Goal: Transaction & Acquisition: Purchase product/service

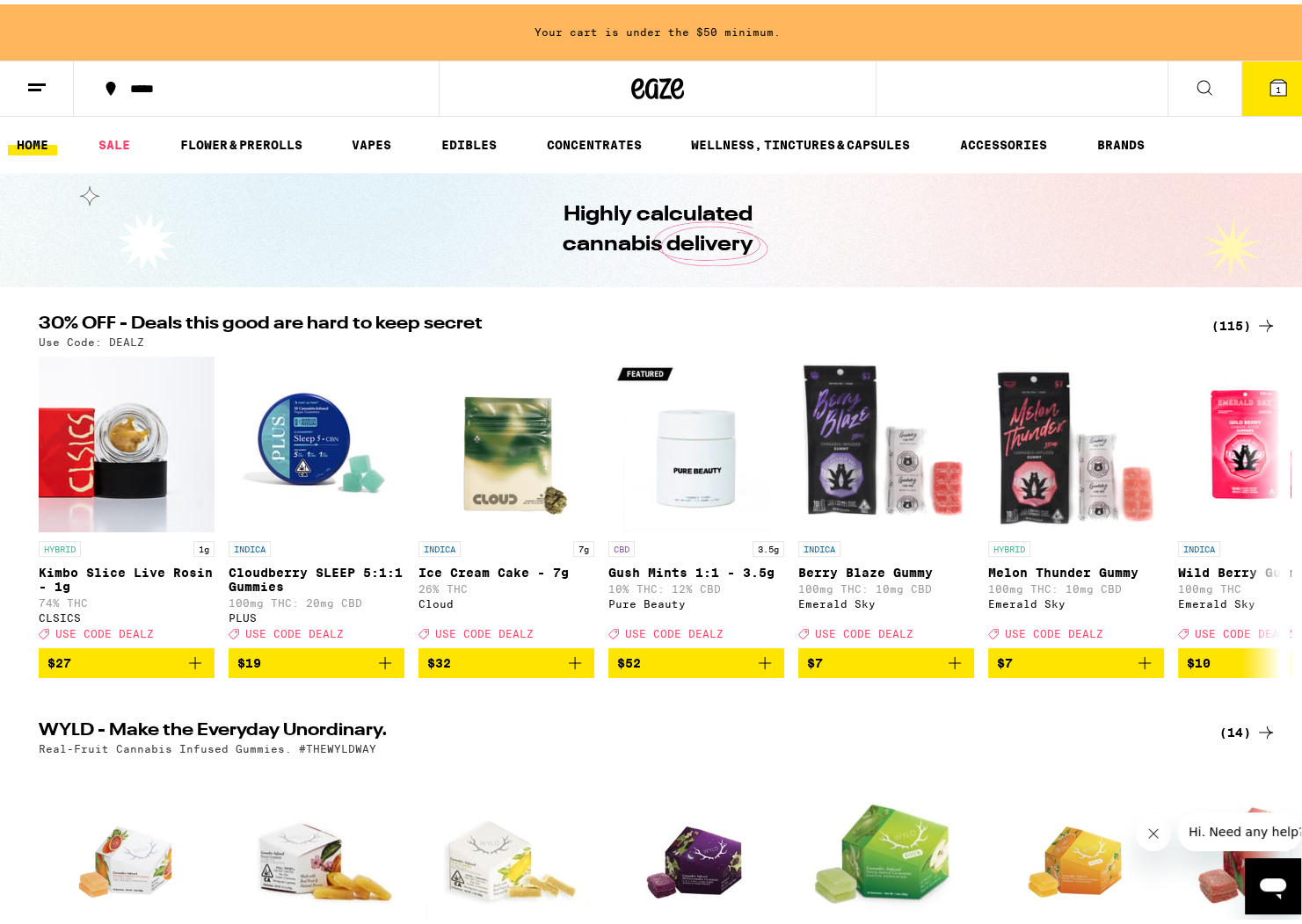
click at [1251, 84] on button "1" at bounding box center [1278, 85] width 74 height 54
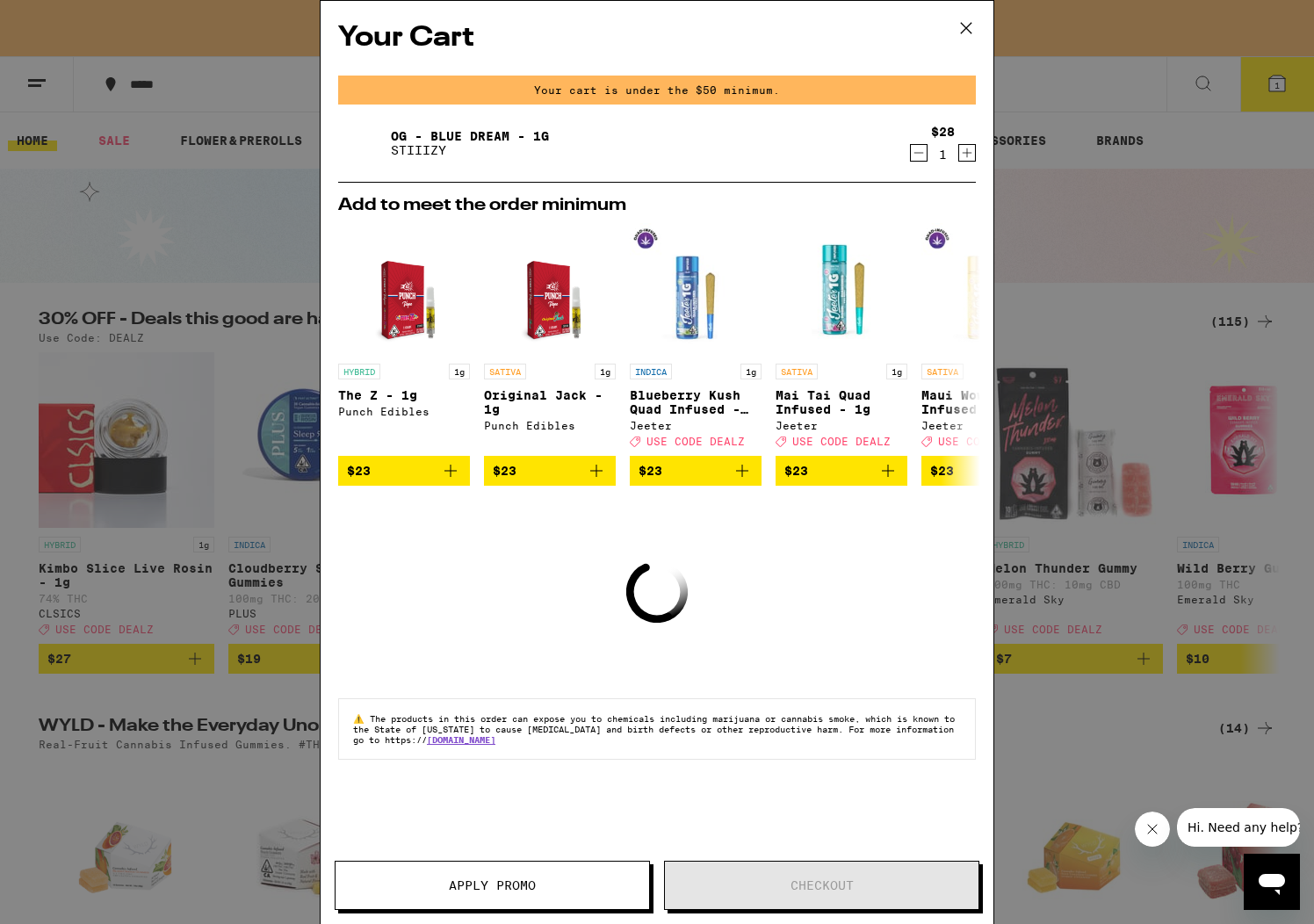
click at [917, 155] on icon "Decrement" at bounding box center [919, 153] width 16 height 21
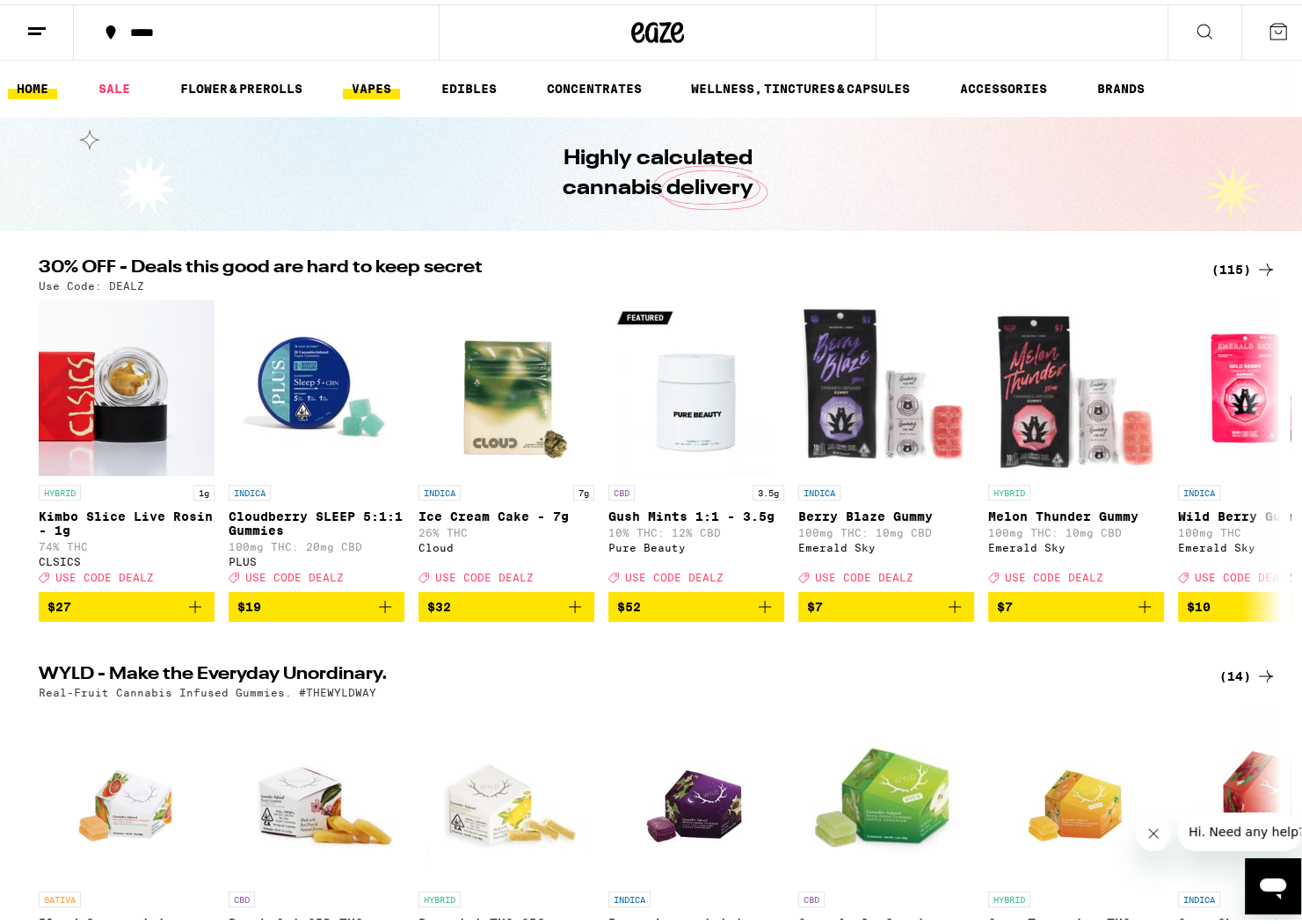
click at [374, 93] on link "VAPES" at bounding box center [371, 85] width 57 height 21
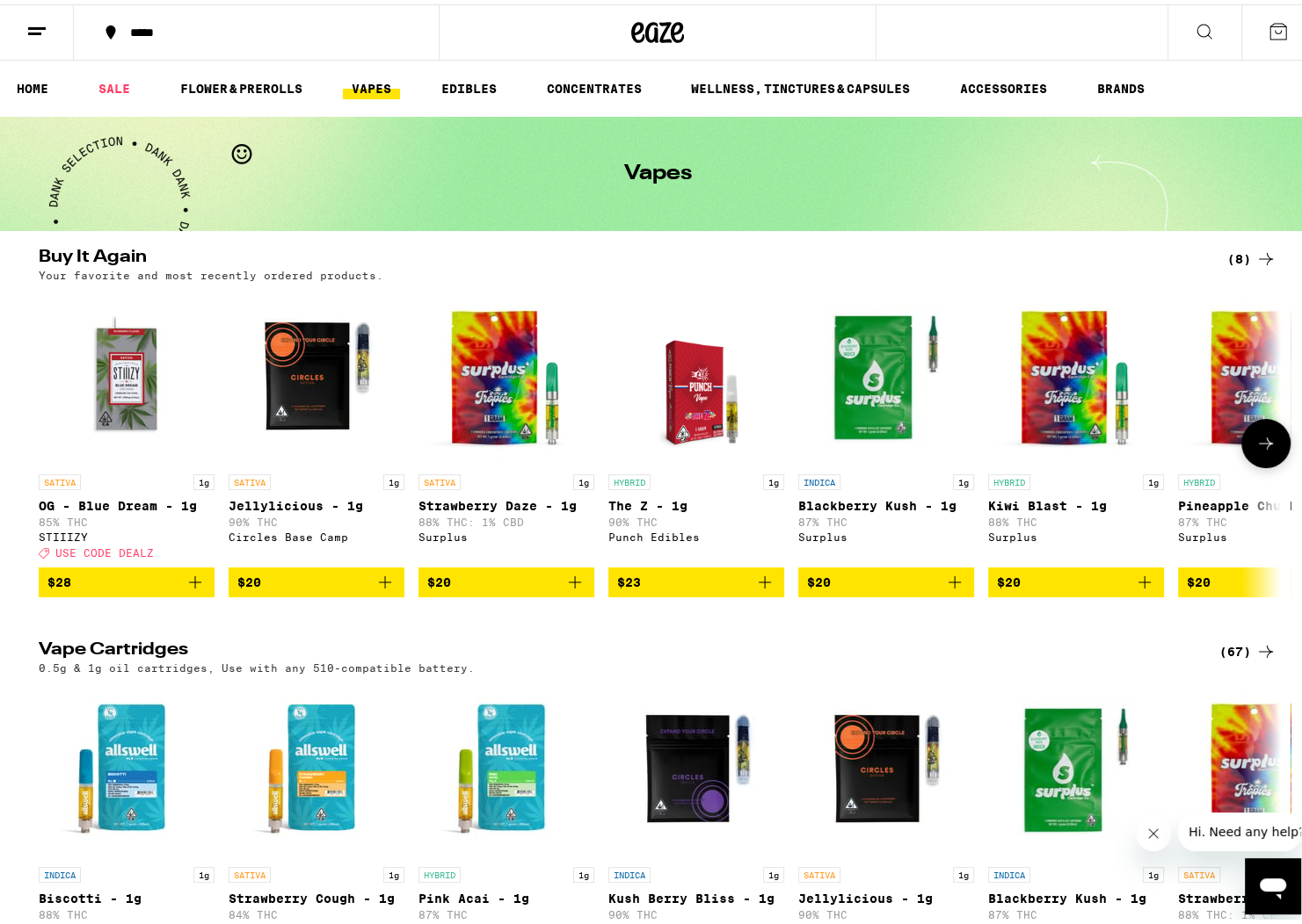
click at [189, 585] on icon "Add to bag" at bounding box center [195, 578] width 13 height 13
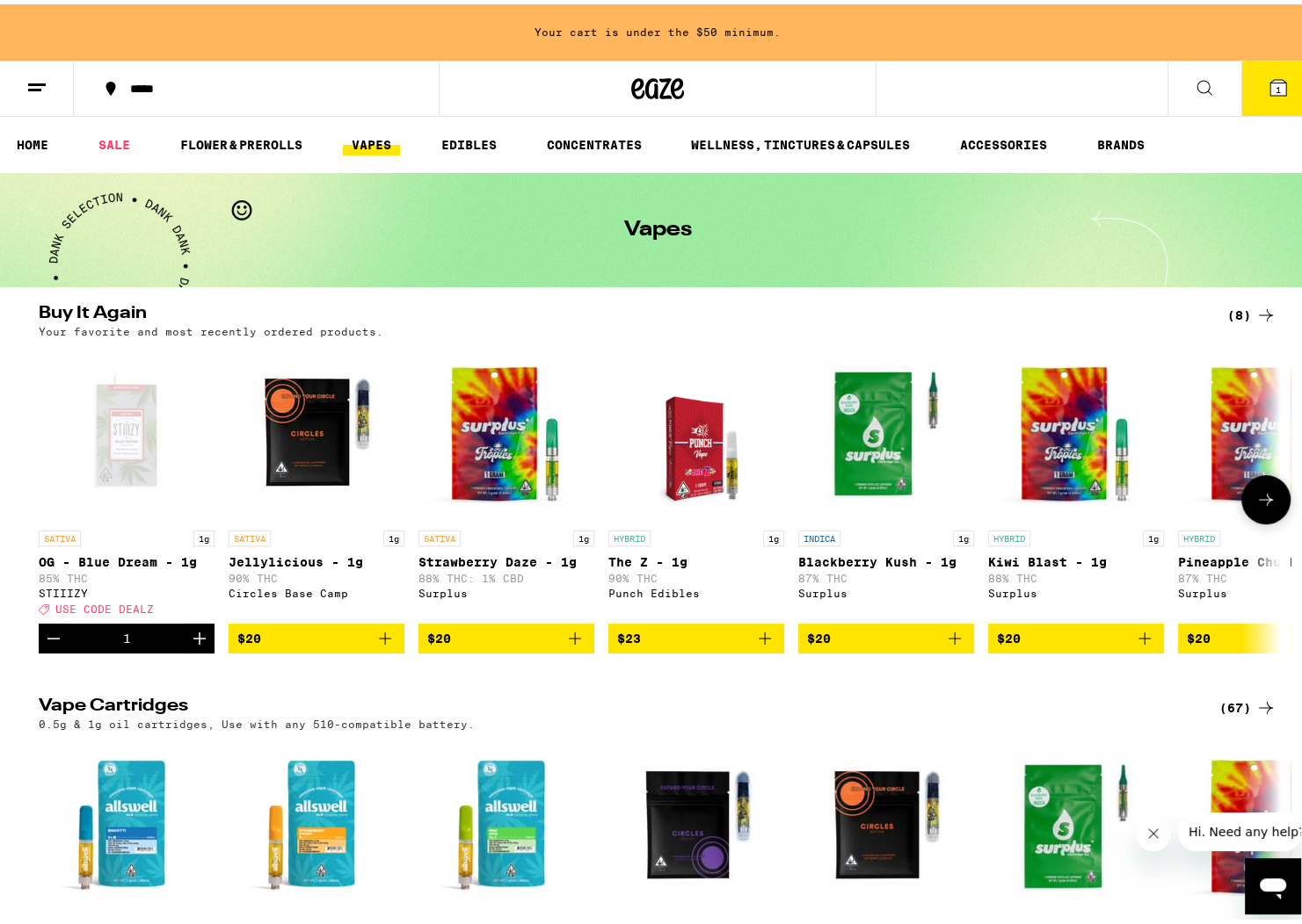
click at [375, 644] on icon "Add to bag" at bounding box center [385, 634] width 21 height 21
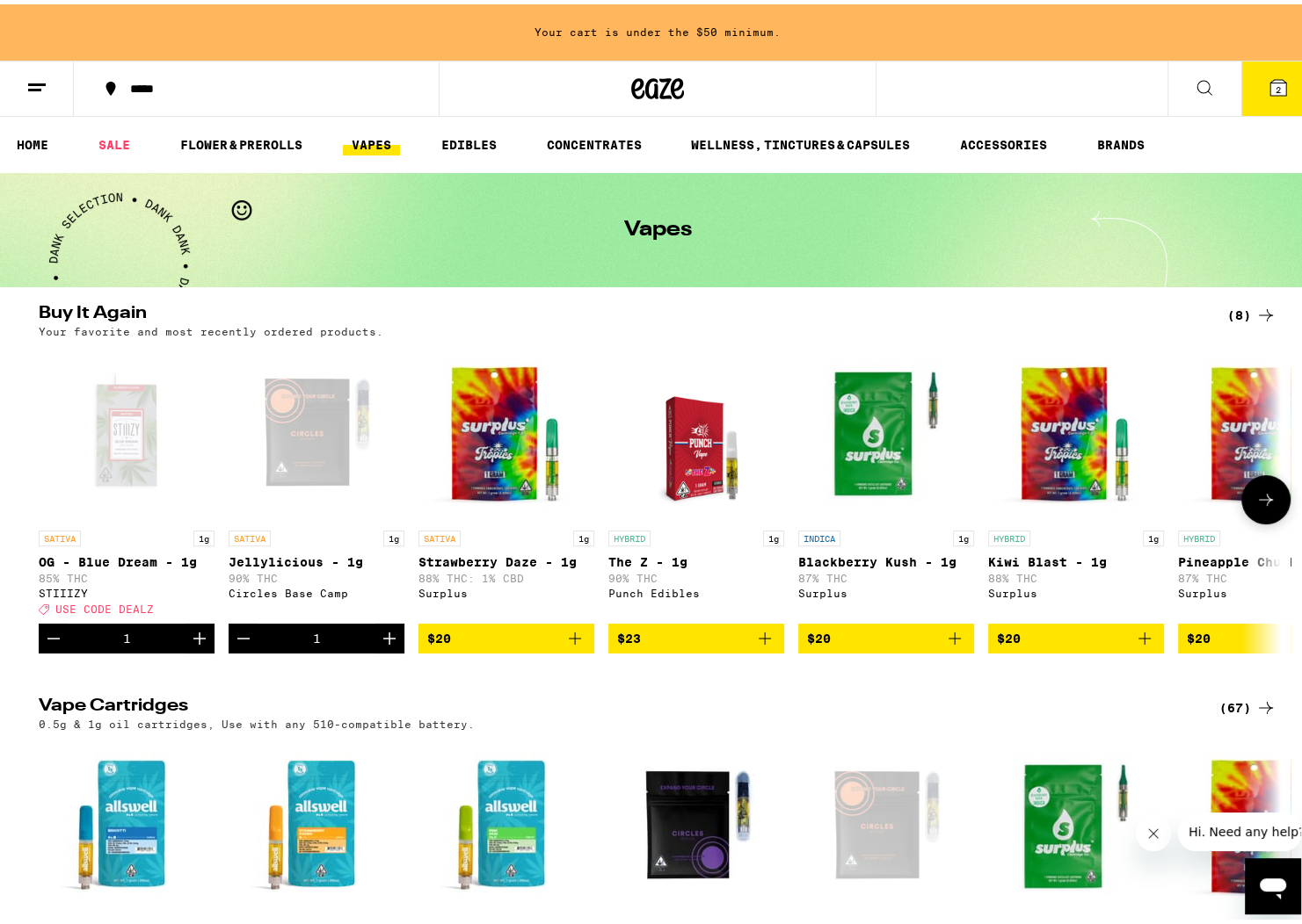
click at [379, 644] on icon "Increment" at bounding box center [389, 634] width 21 height 21
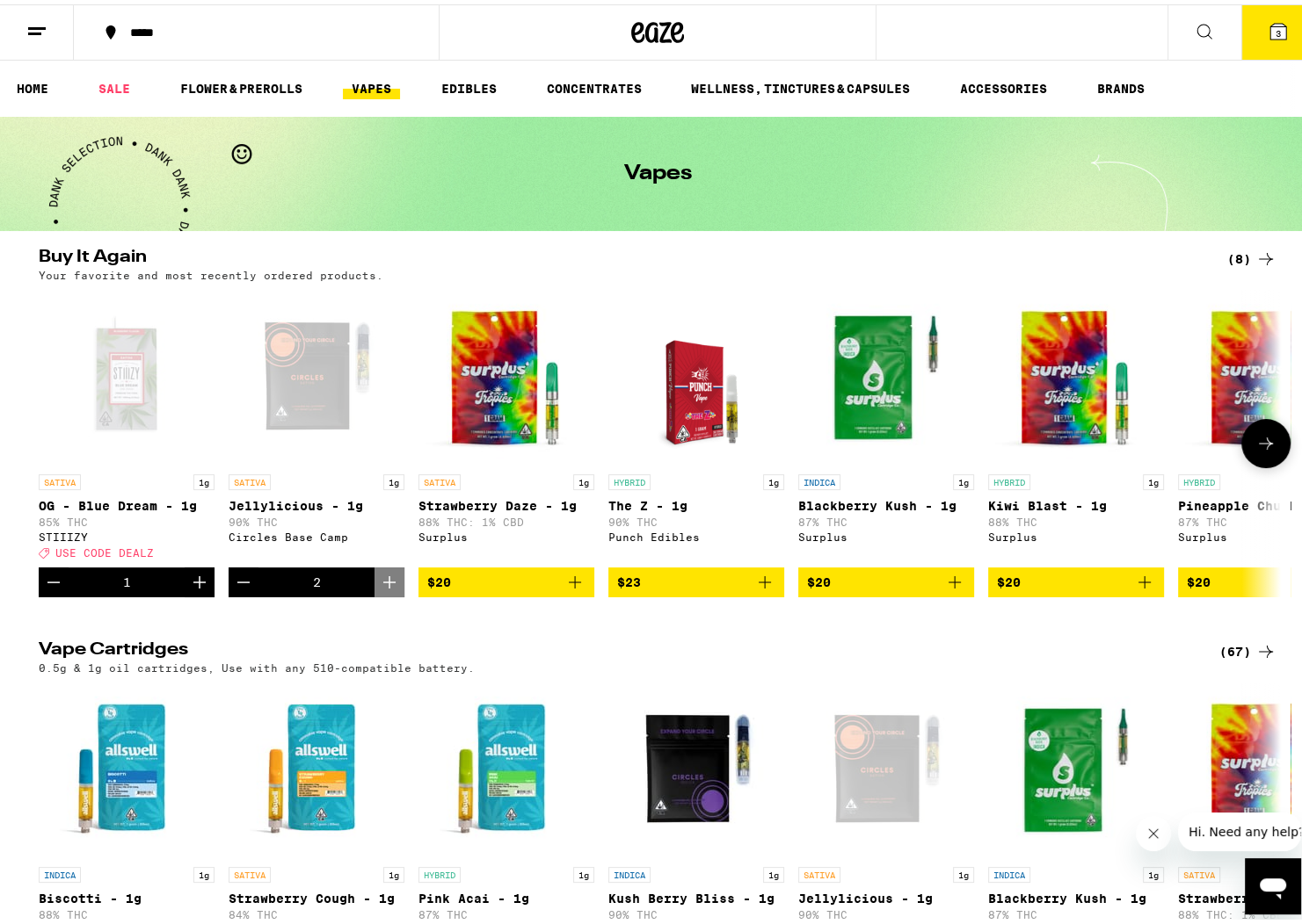
click at [43, 582] on icon "Decrement" at bounding box center [54, 578] width 21 height 21
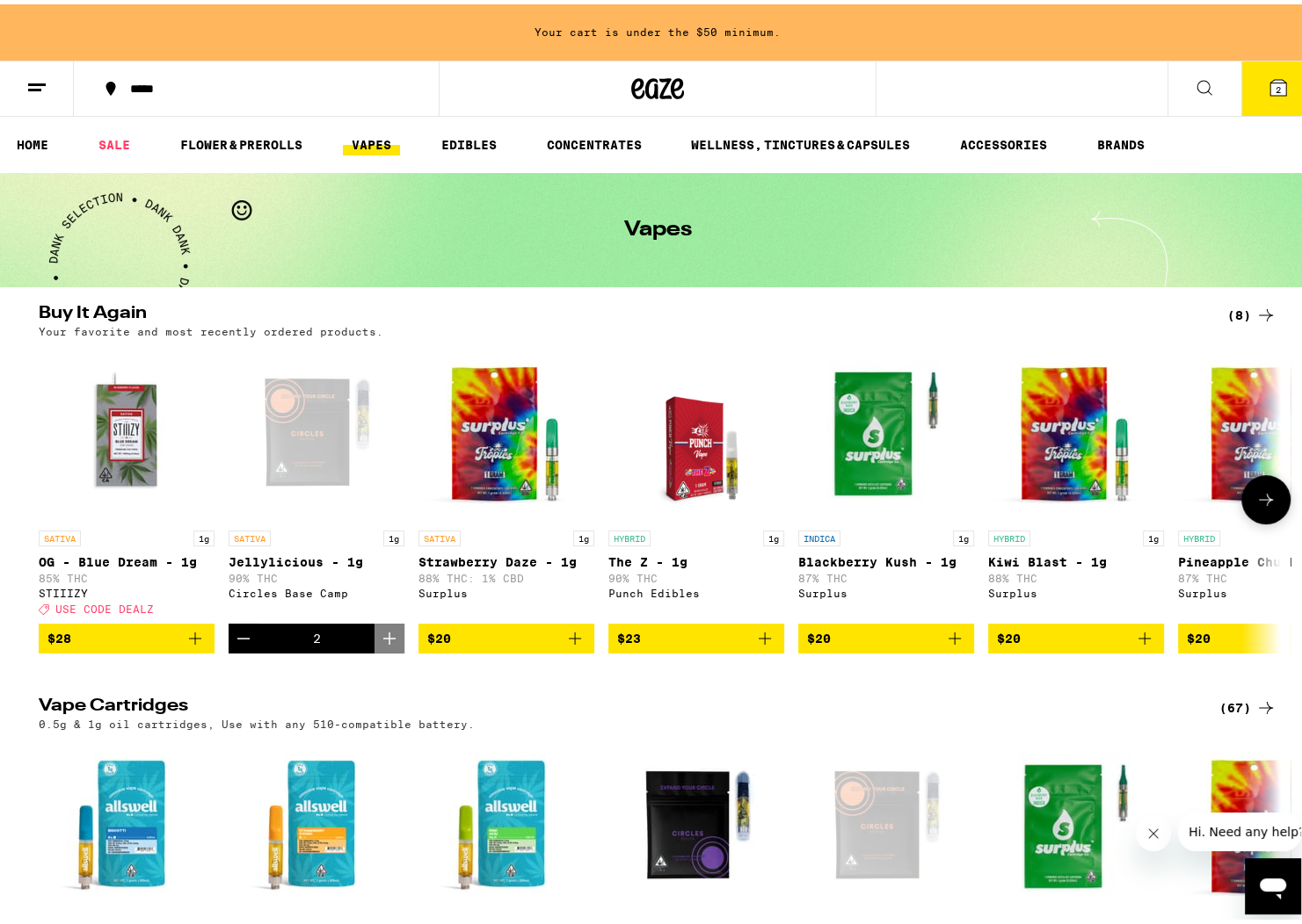
click at [575, 645] on icon "Add to bag" at bounding box center [575, 634] width 21 height 21
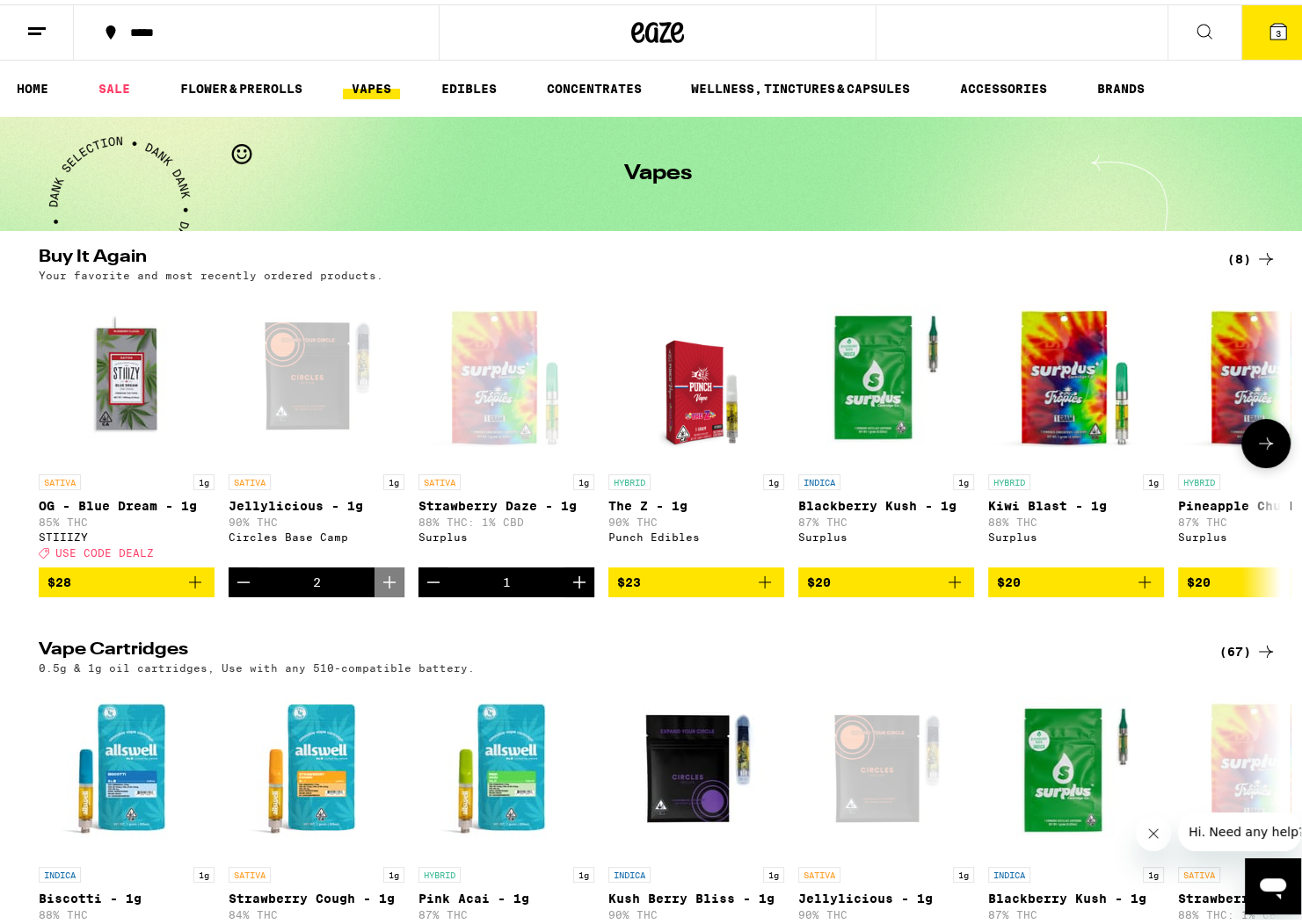
click at [572, 584] on icon "Increment" at bounding box center [579, 578] width 21 height 21
click at [570, 587] on icon "Increment" at bounding box center [579, 578] width 21 height 21
click at [1270, 27] on icon at bounding box center [1278, 27] width 16 height 16
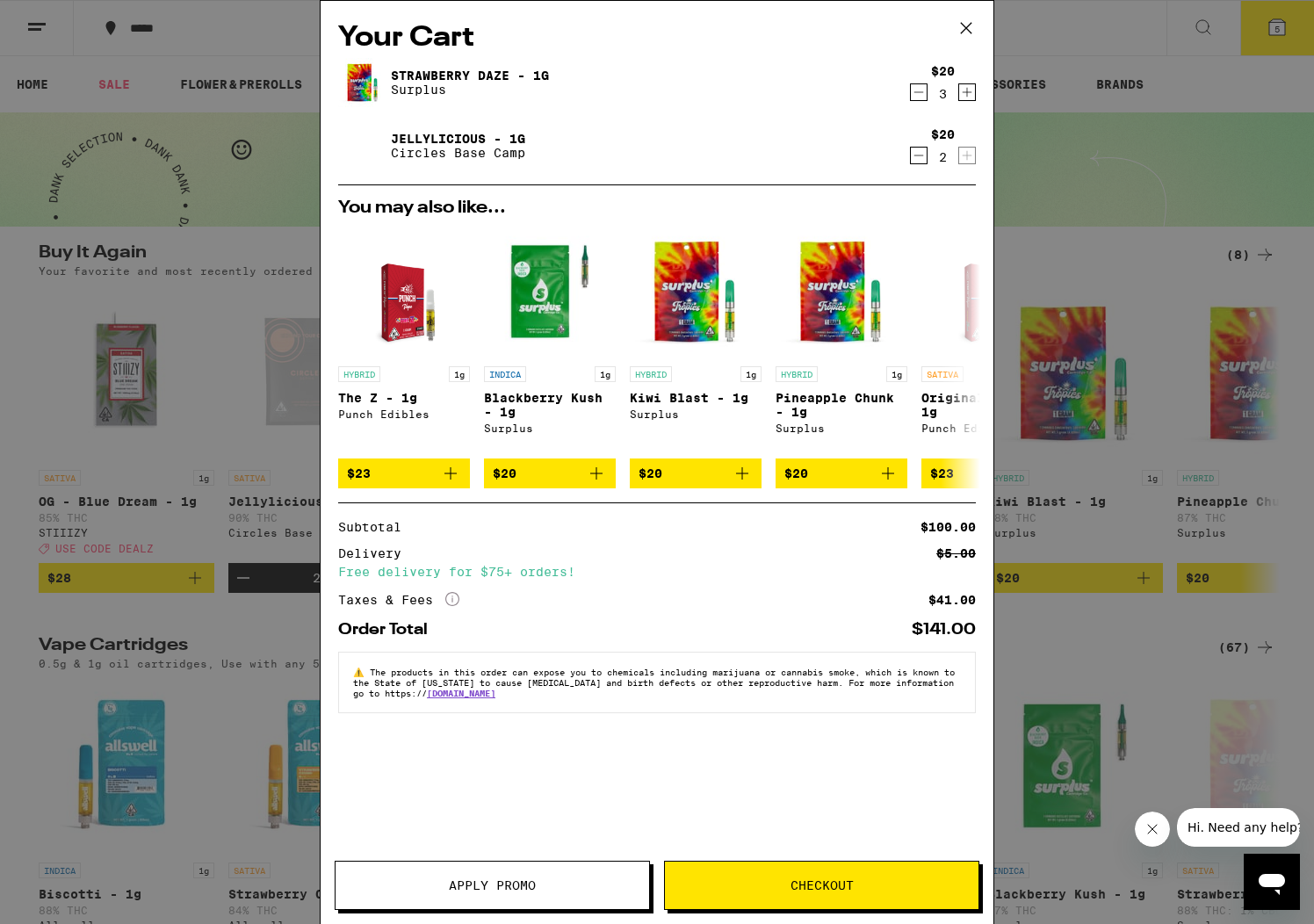
click at [764, 871] on button "Checkout" at bounding box center [822, 885] width 315 height 50
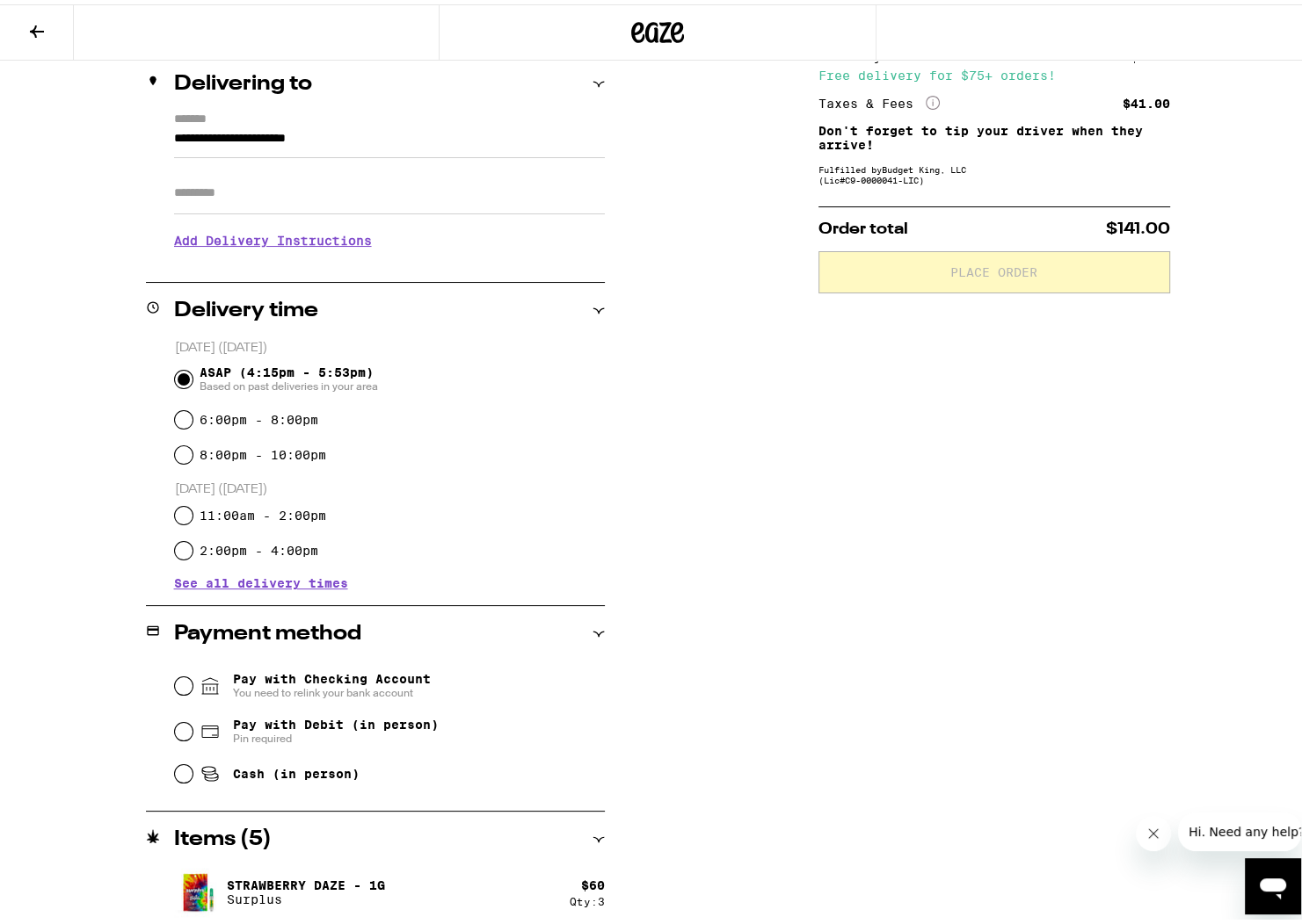
scroll to position [209, 0]
click at [177, 775] on input "Cash (in person)" at bounding box center [184, 770] width 18 height 18
radio input "true"
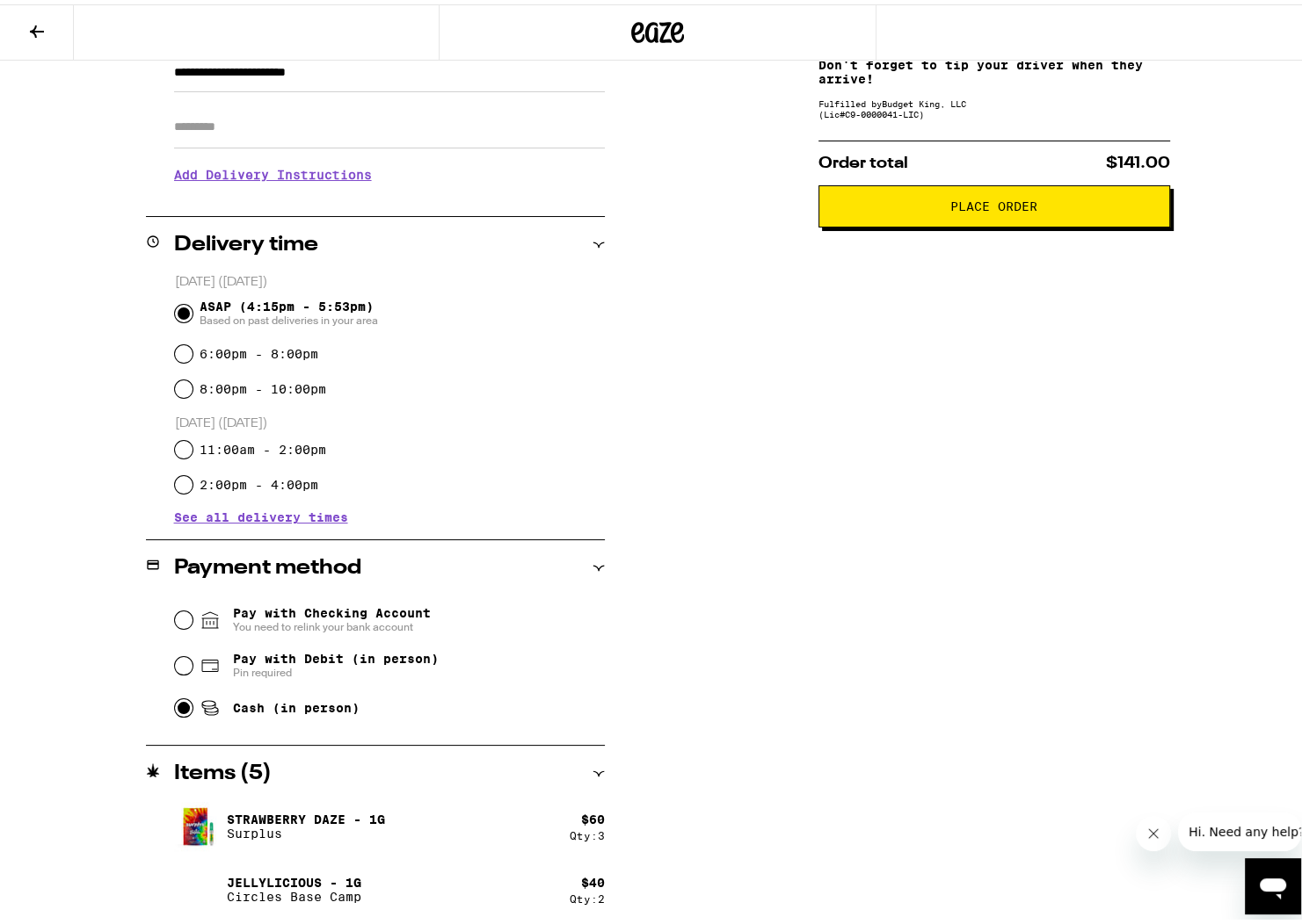
click at [1027, 195] on button "Place Order" at bounding box center [994, 201] width 351 height 42
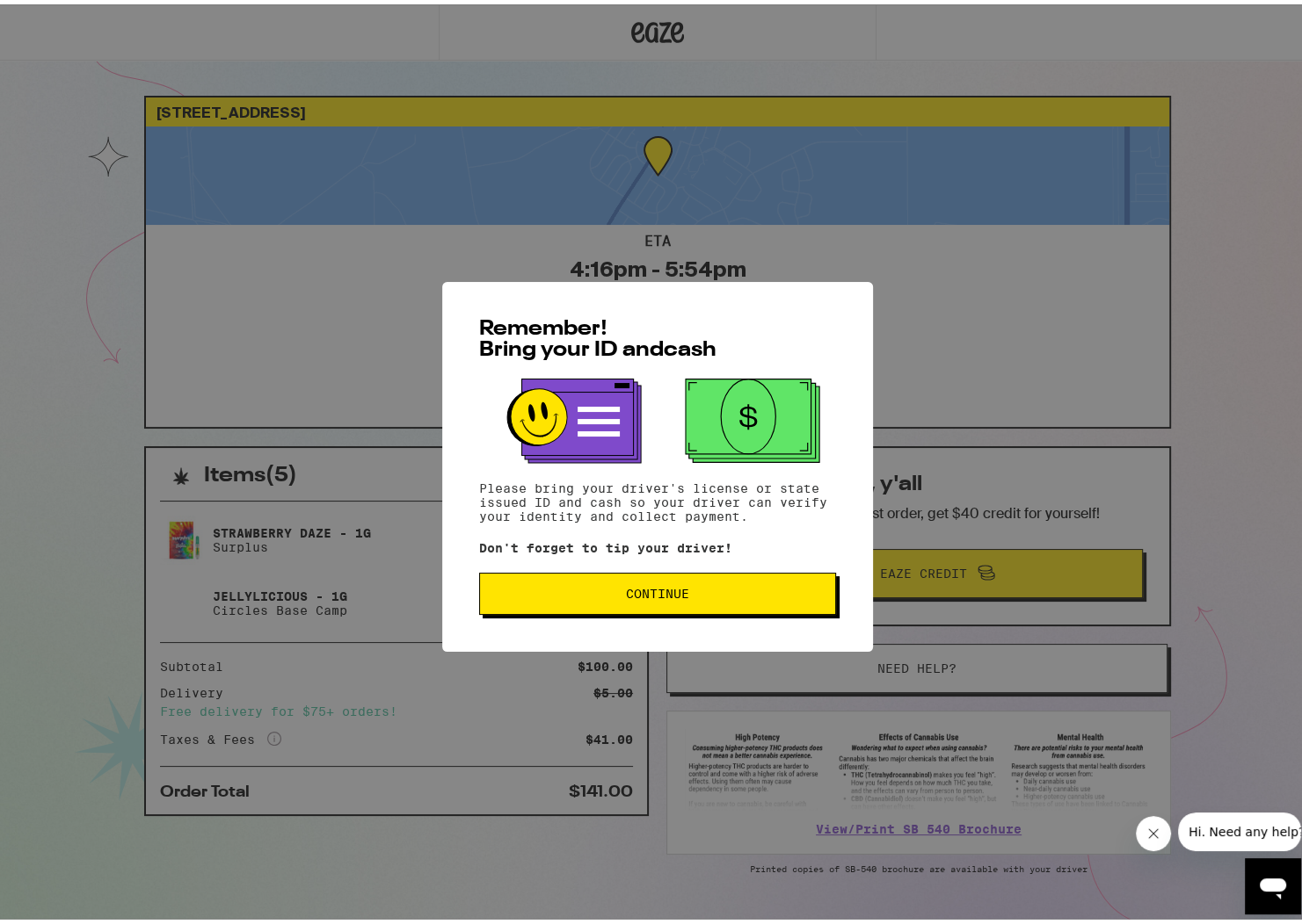
click at [736, 603] on button "Continue" at bounding box center [657, 588] width 357 height 42
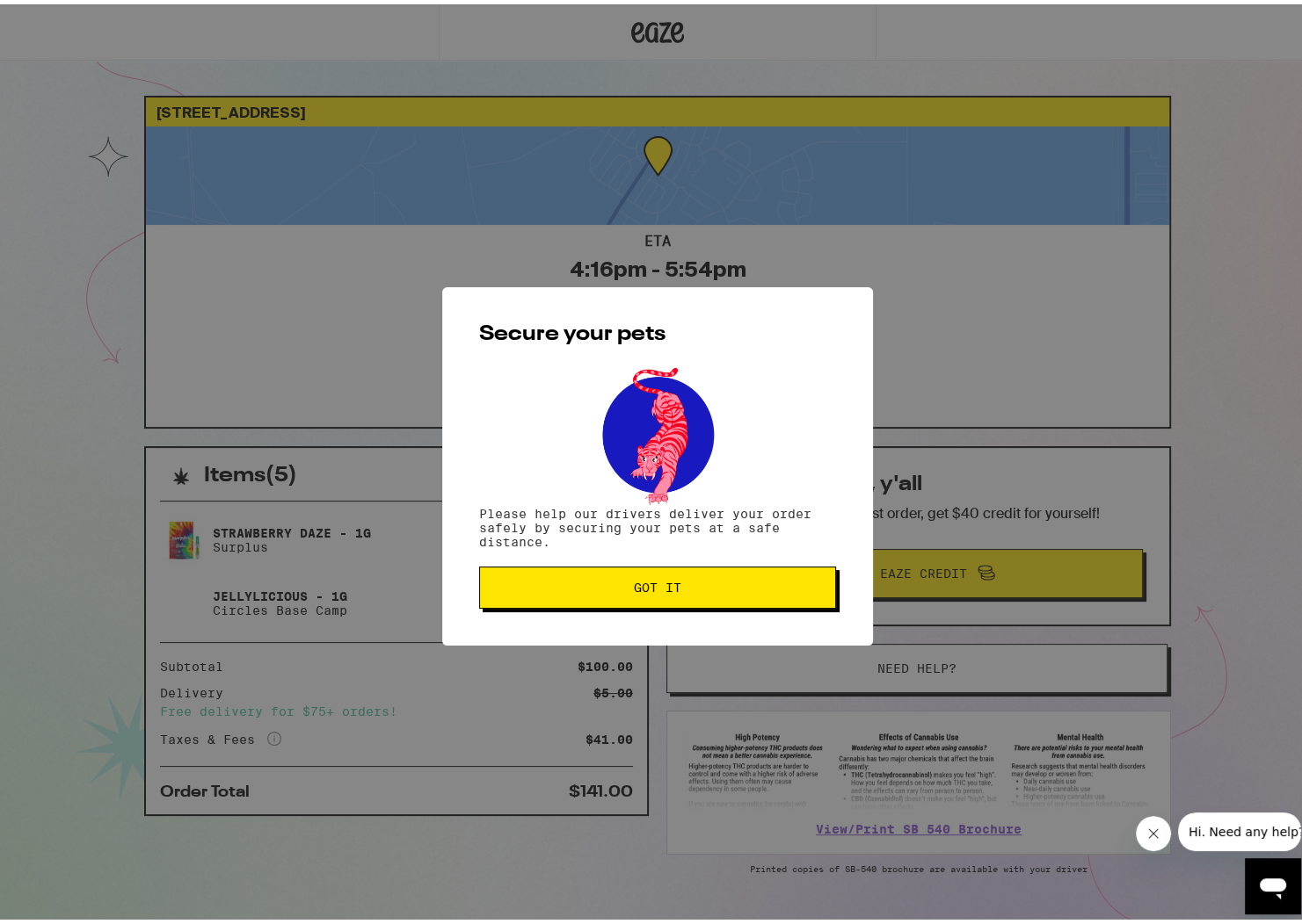
click at [705, 577] on button "Got it" at bounding box center [657, 583] width 357 height 42
